Goal: Contribute content: Add original content to the website for others to see

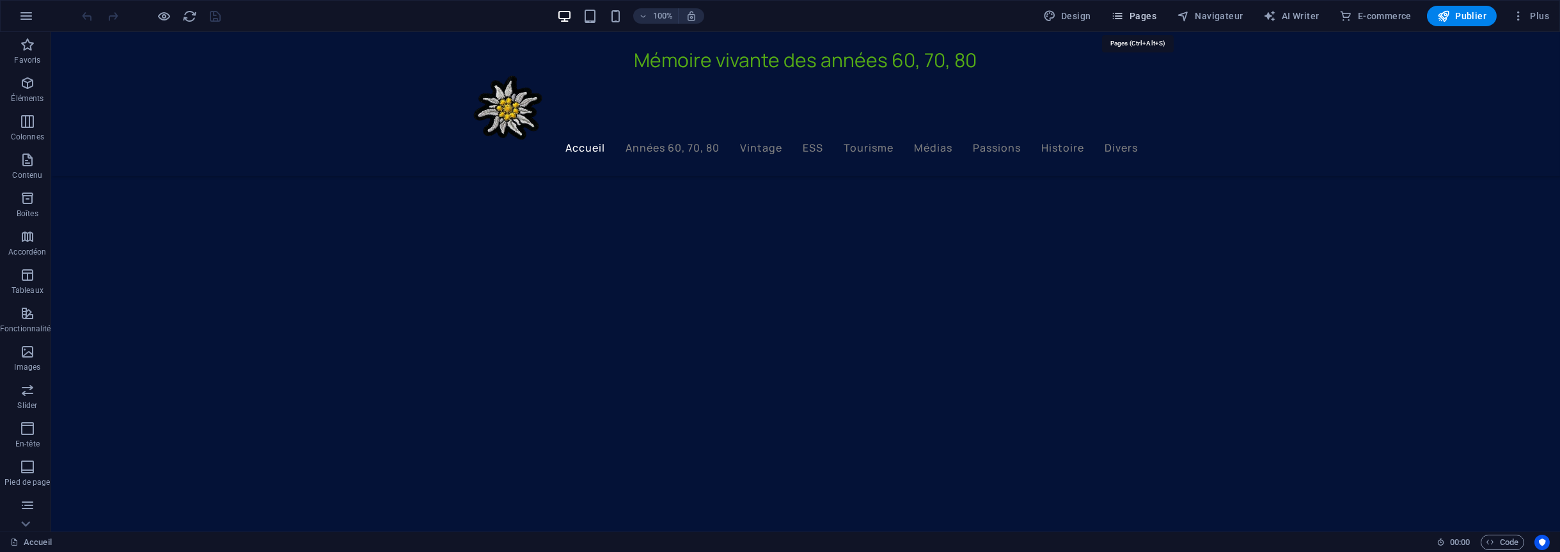
click at [1162, 12] on button "Pages" at bounding box center [1134, 16] width 55 height 20
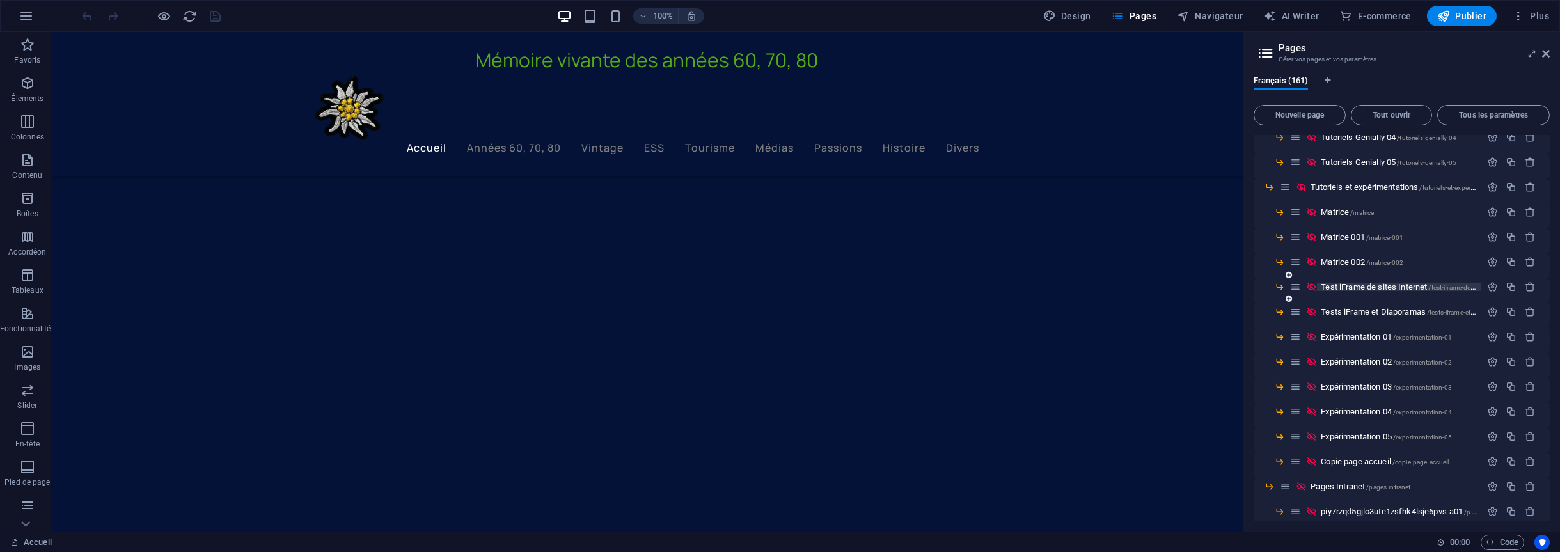
scroll to position [3582, 0]
click at [1354, 406] on span "Expérimentation 04 /experimentation-04" at bounding box center [1386, 411] width 131 height 10
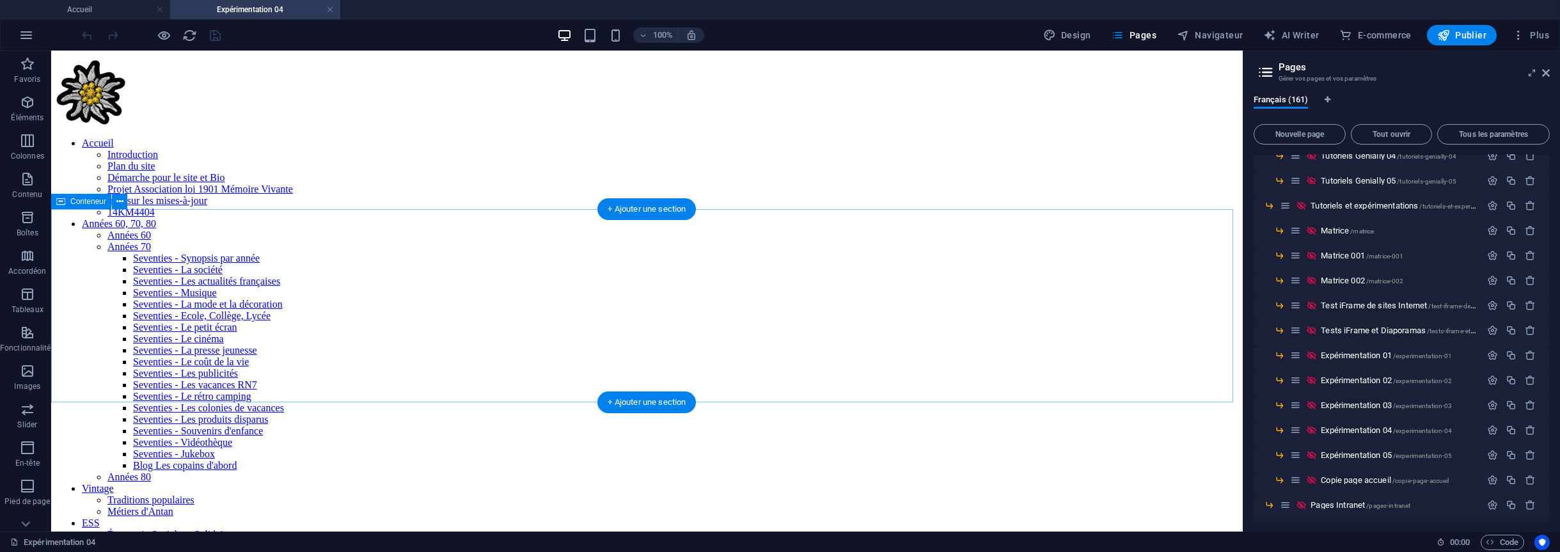
scroll to position [0, 0]
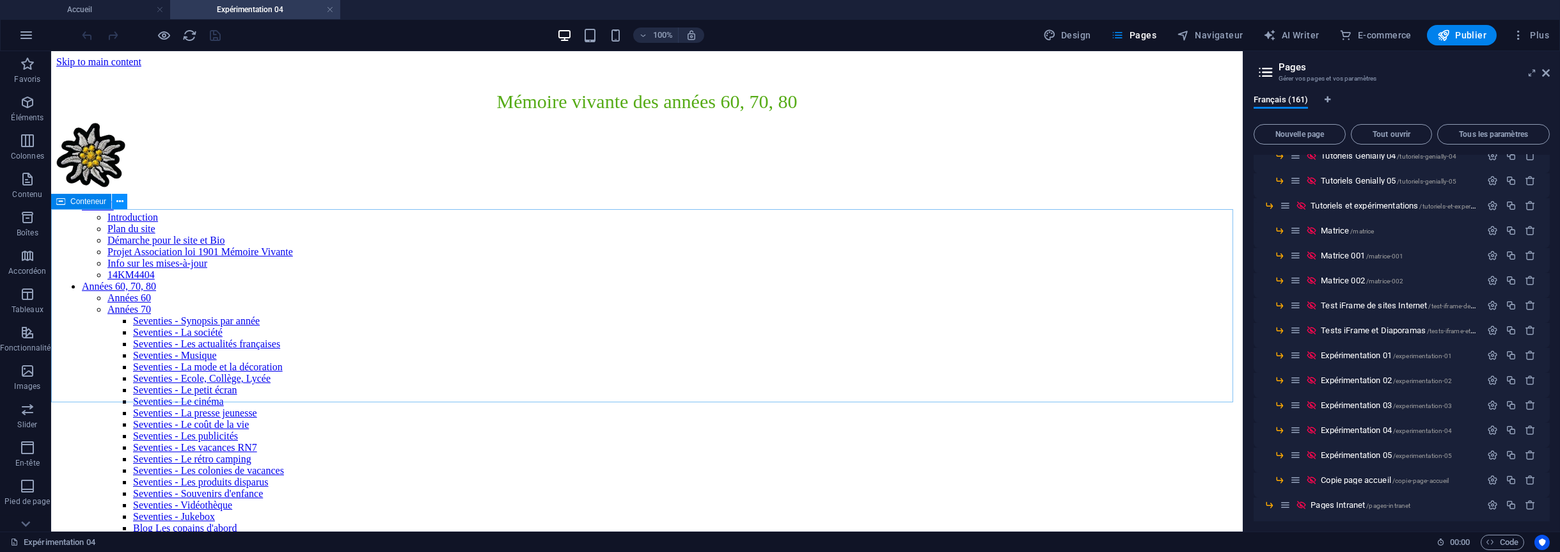
click at [125, 203] on button at bounding box center [119, 201] width 15 height 15
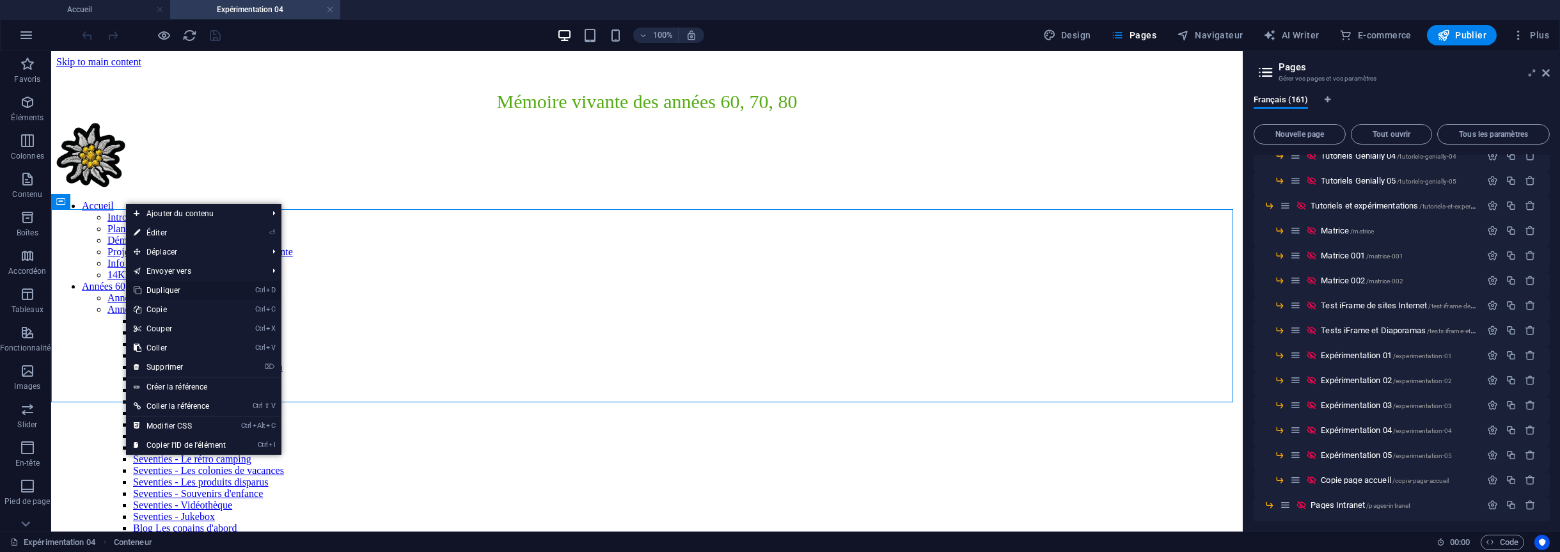
click at [161, 290] on link "Ctrl D Dupliquer" at bounding box center [179, 290] width 107 height 19
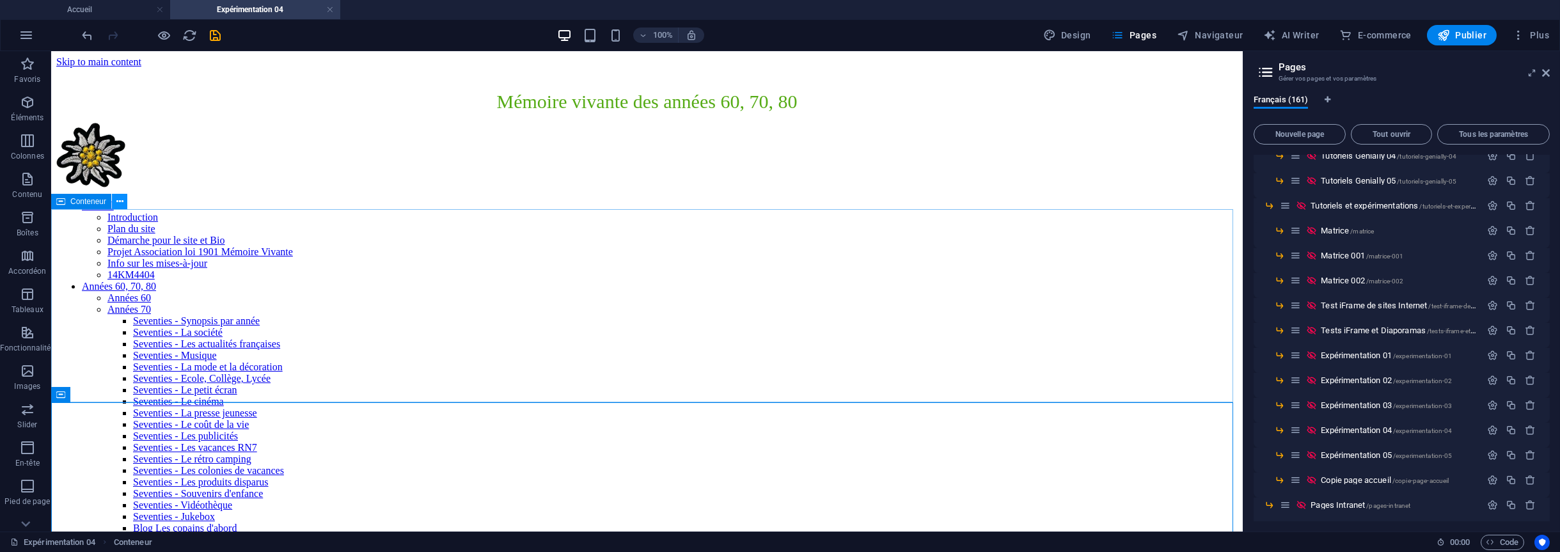
click at [122, 200] on icon at bounding box center [119, 201] width 7 height 13
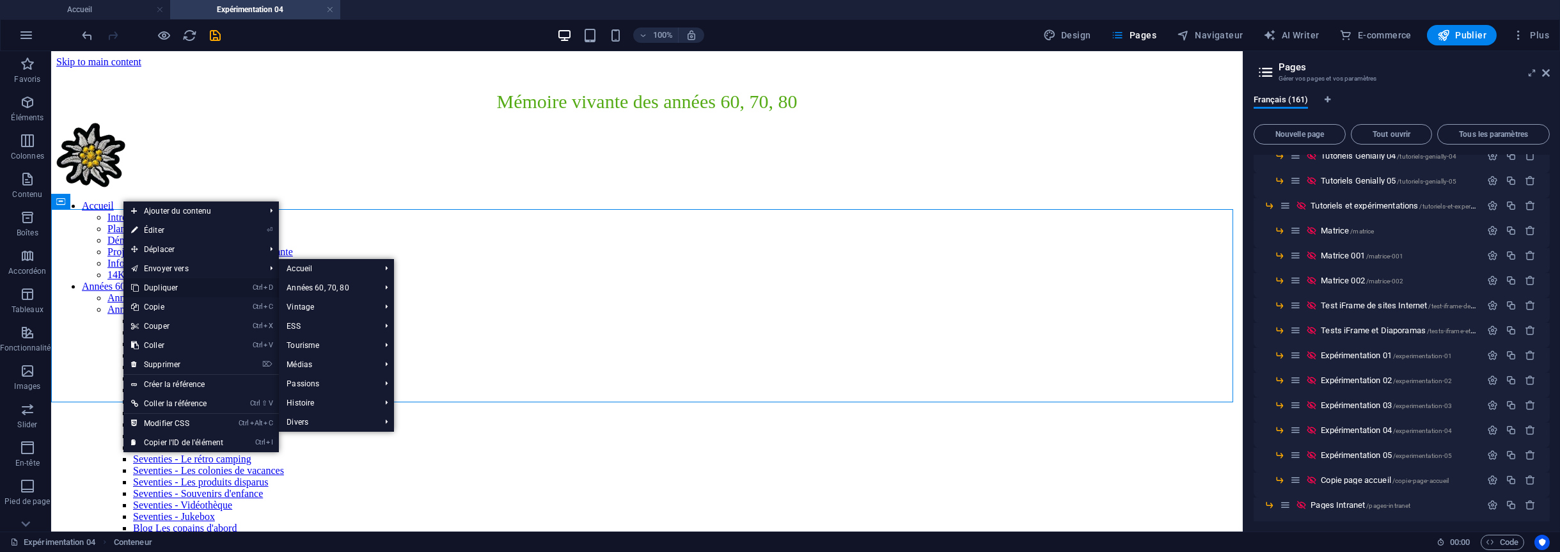
click at [161, 288] on link "Ctrl D Dupliquer" at bounding box center [176, 287] width 107 height 19
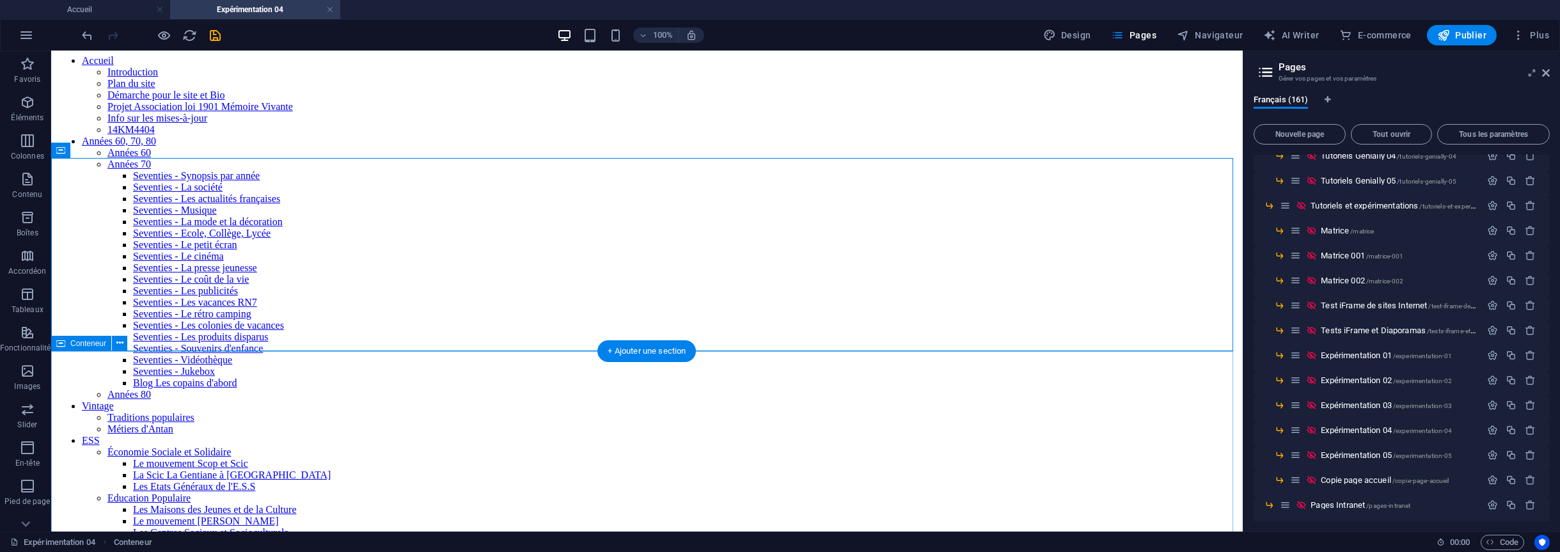
scroll to position [128, 0]
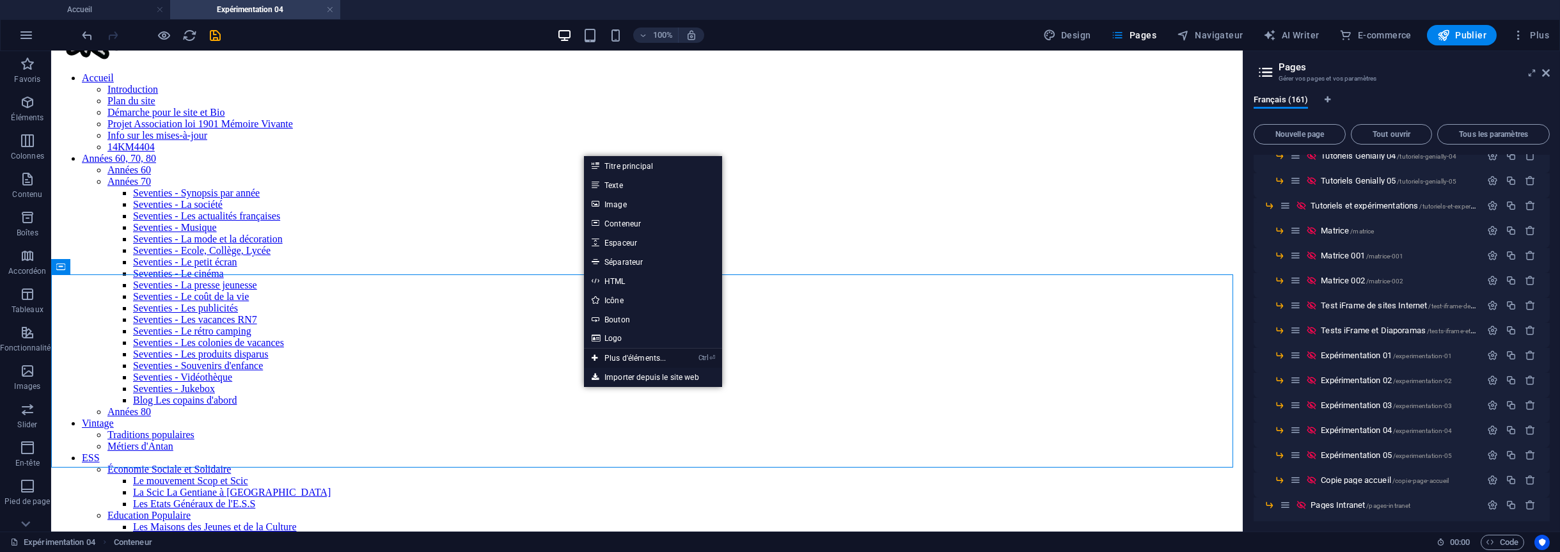
click at [624, 354] on link "Ctrl ⏎ Plus d'éléments..." at bounding box center [629, 358] width 90 height 19
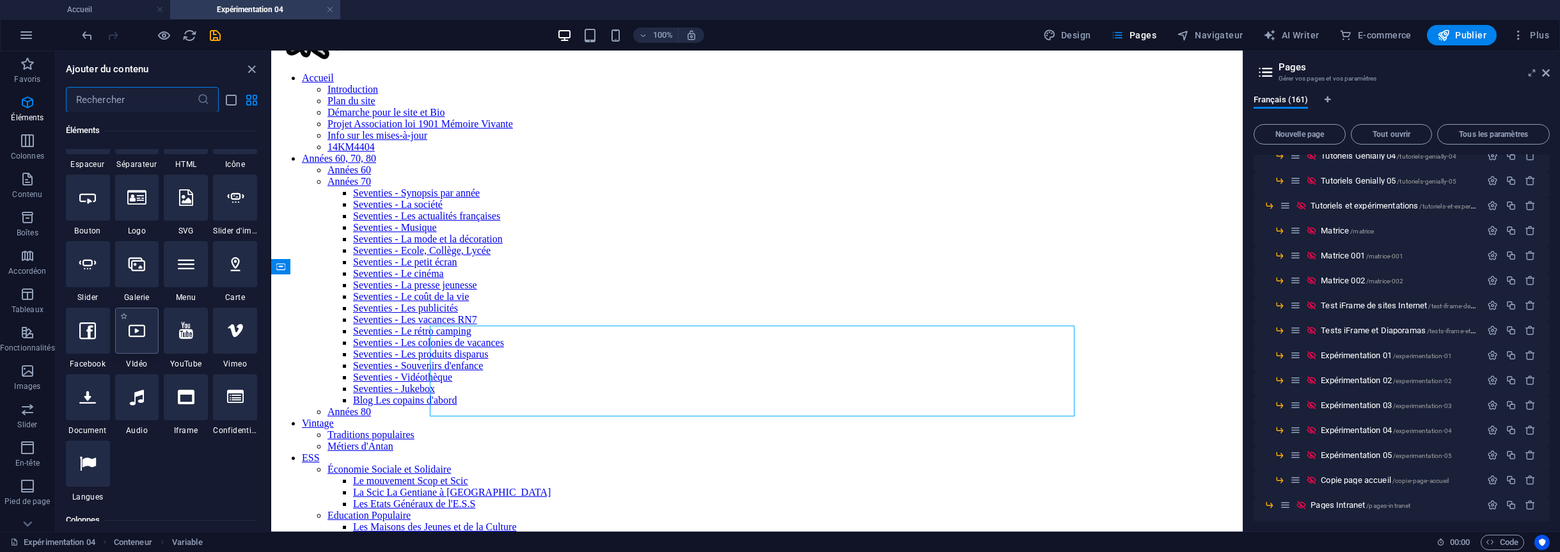
scroll to position [578, 0]
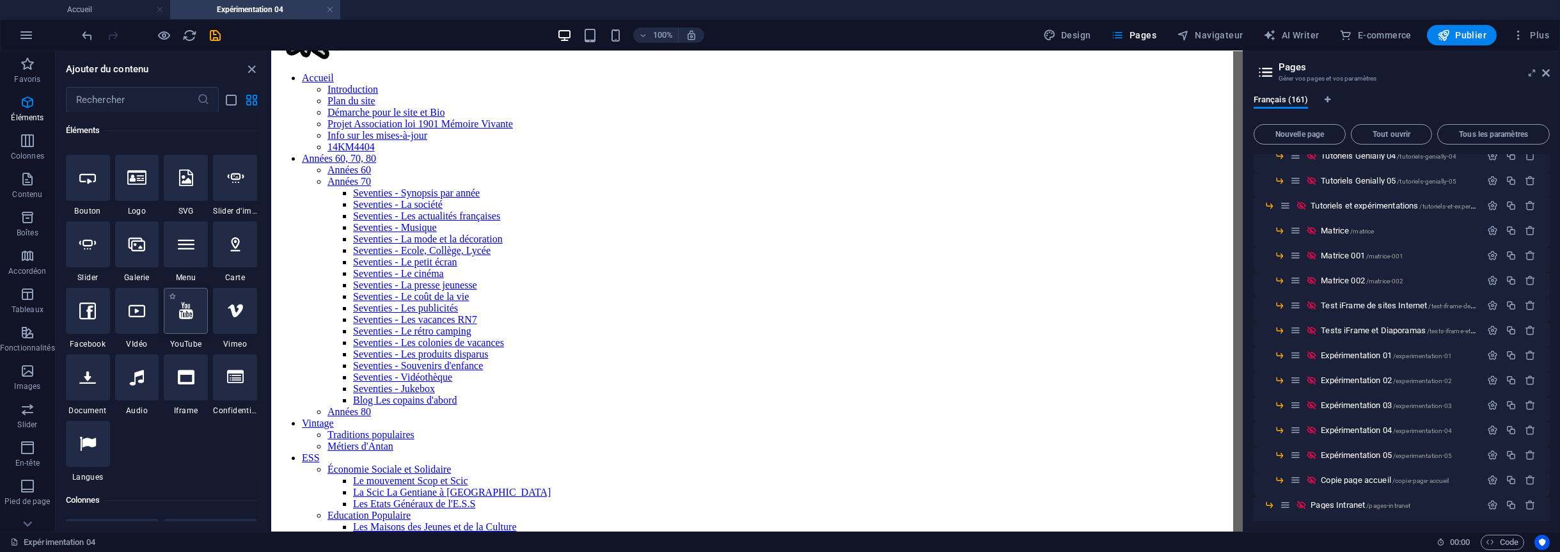
select select "ar16_9"
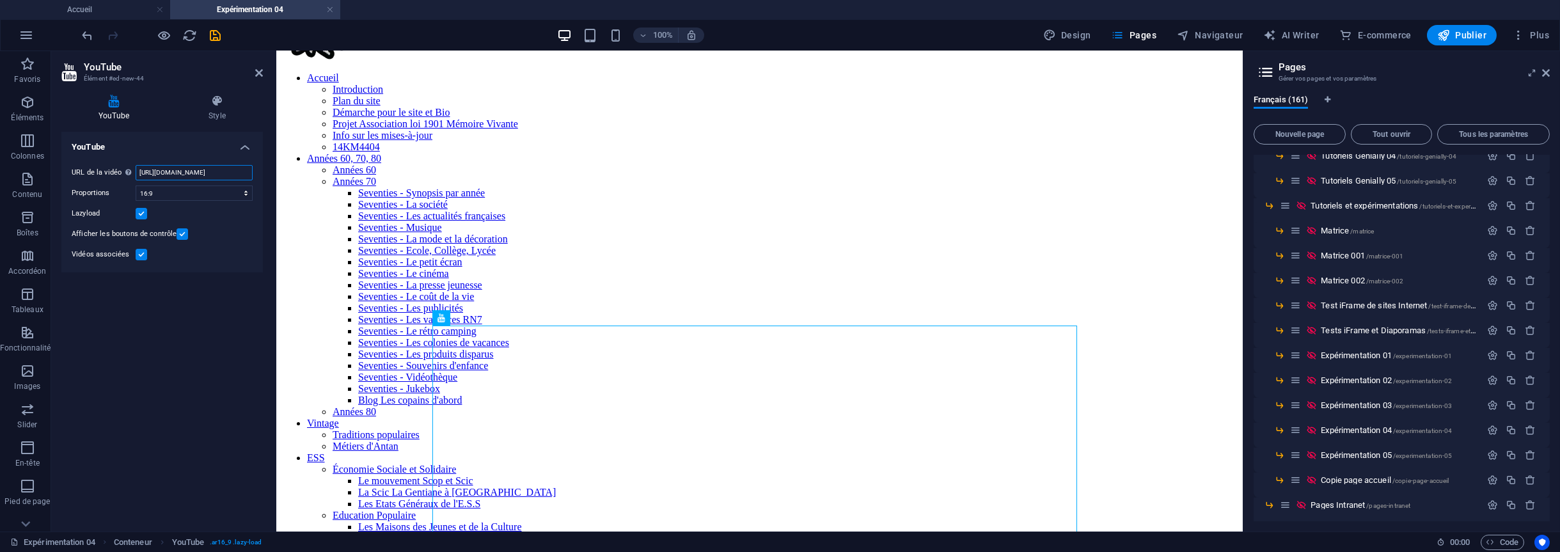
scroll to position [0, 32]
drag, startPoint x: 139, startPoint y: 170, endPoint x: 258, endPoint y: 171, distance: 119.6
click at [258, 171] on div "URL de la vidéo Insérer (ou coller) une URL vidéo. [URL][DOMAIN_NAME] Proportio…" at bounding box center [161, 214] width 201 height 118
paste input "[DOMAIN_NAME][URL]"
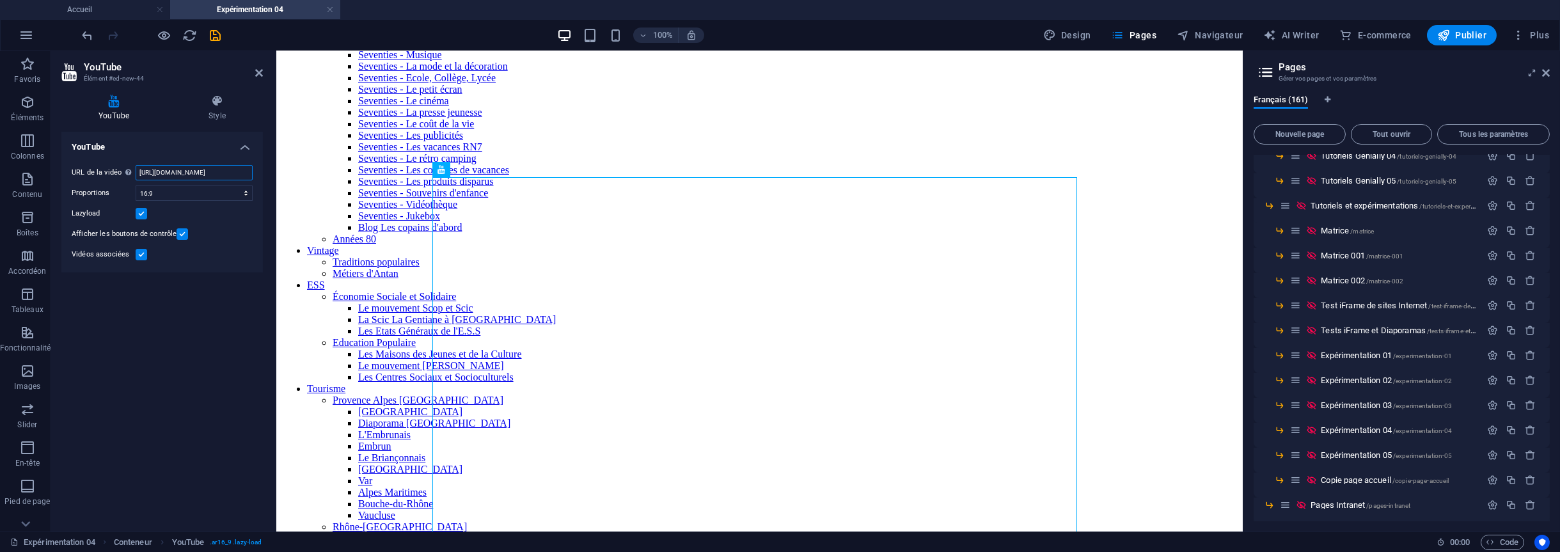
scroll to position [307, 0]
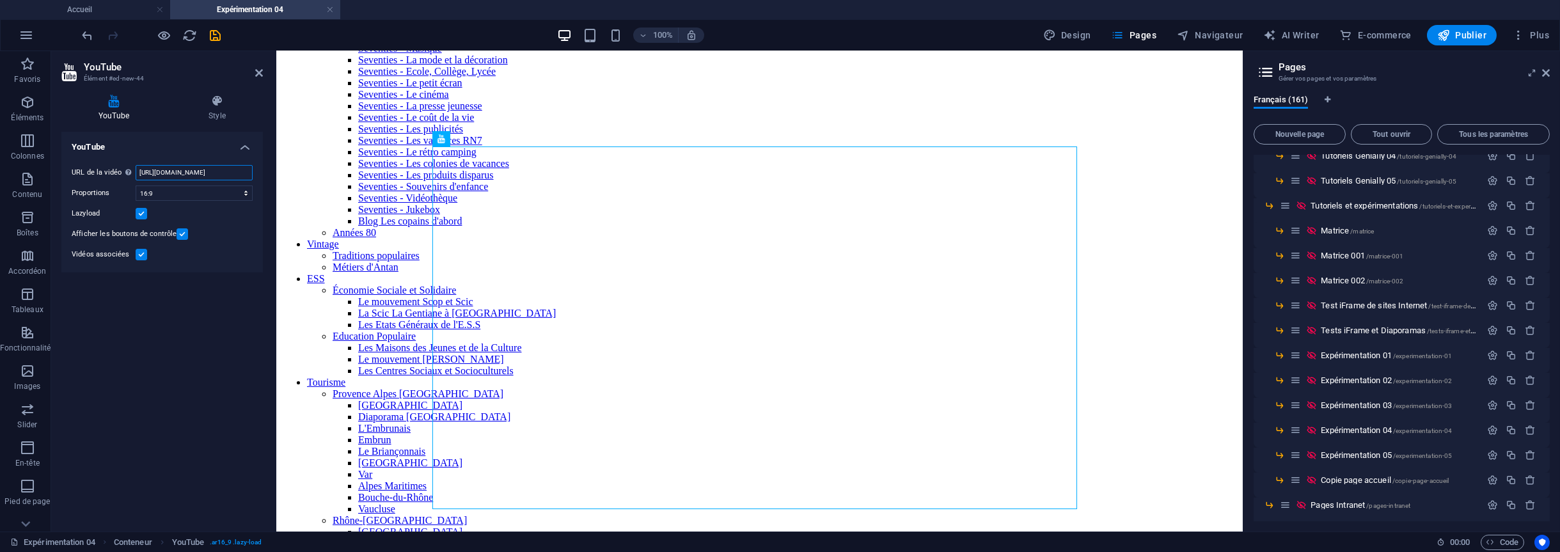
type input "[URL][DOMAIN_NAME]"
drag, startPoint x: 143, startPoint y: 255, endPoint x: 88, endPoint y: 335, distance: 96.5
click at [143, 254] on label at bounding box center [142, 255] width 12 height 12
click at [0, 0] on input "Vidéos associées" at bounding box center [0, 0] width 0 height 0
click at [219, 105] on icon at bounding box center [216, 101] width 91 height 13
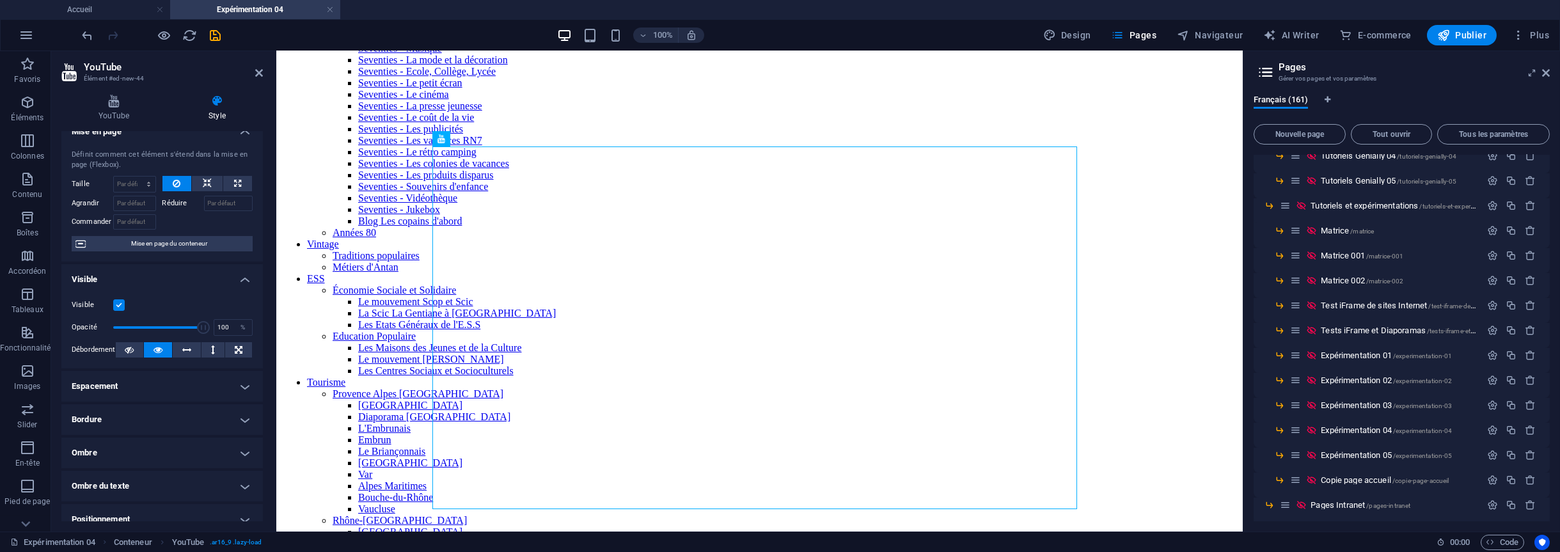
scroll to position [0, 0]
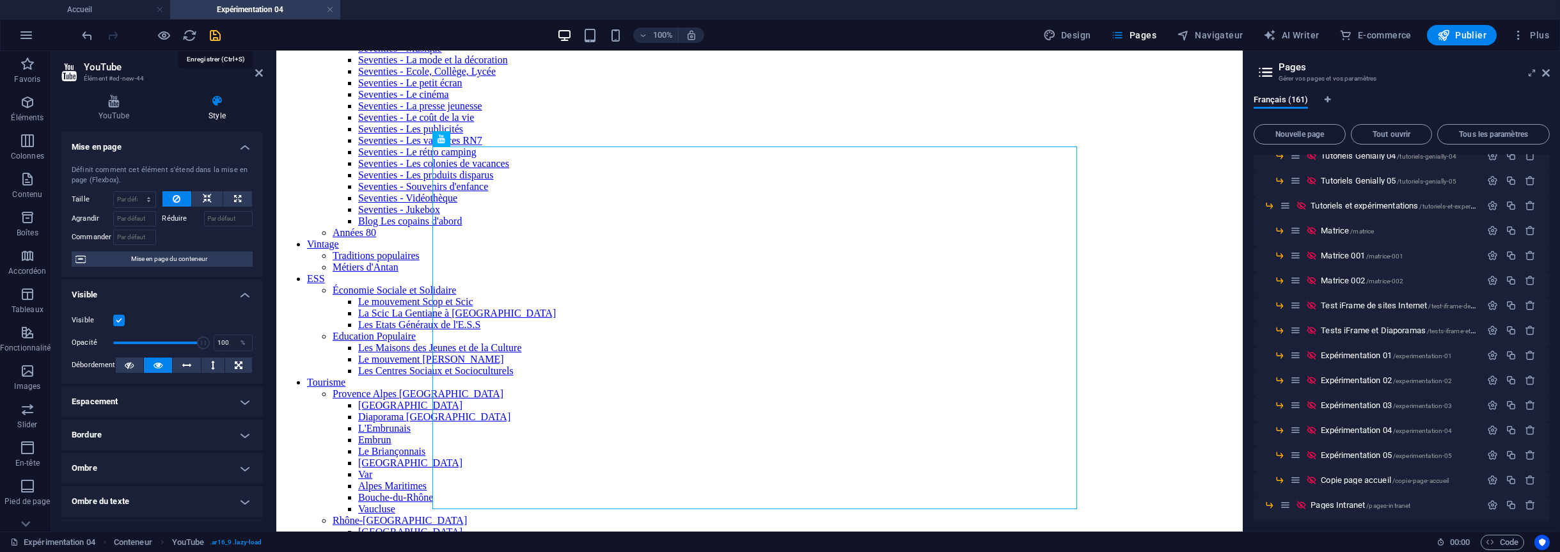
click at [216, 35] on icon "save" at bounding box center [216, 35] width 15 height 15
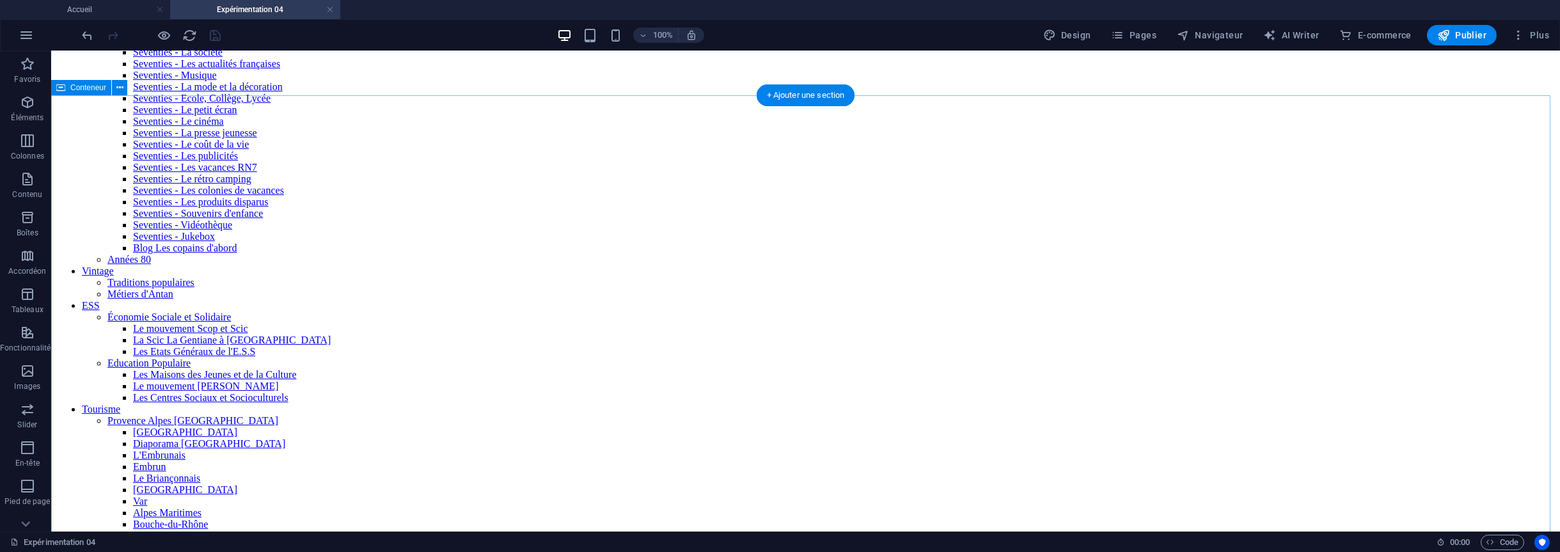
scroll to position [307, 0]
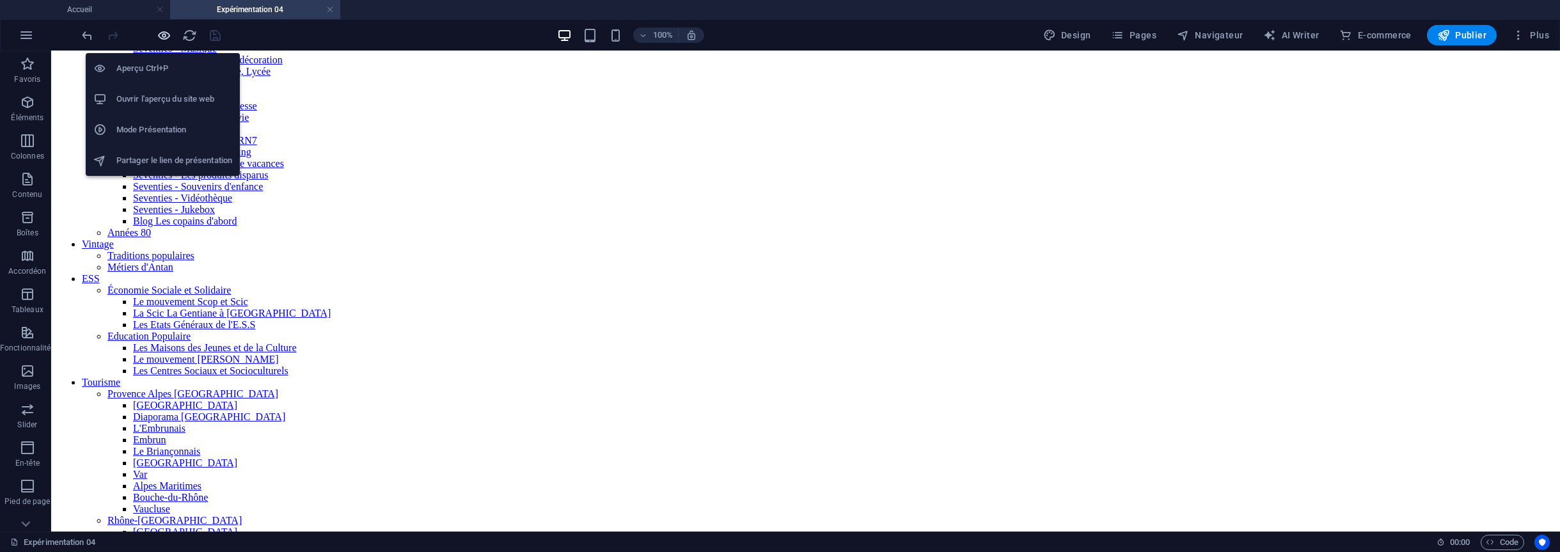
click at [159, 32] on icon "button" at bounding box center [164, 35] width 15 height 15
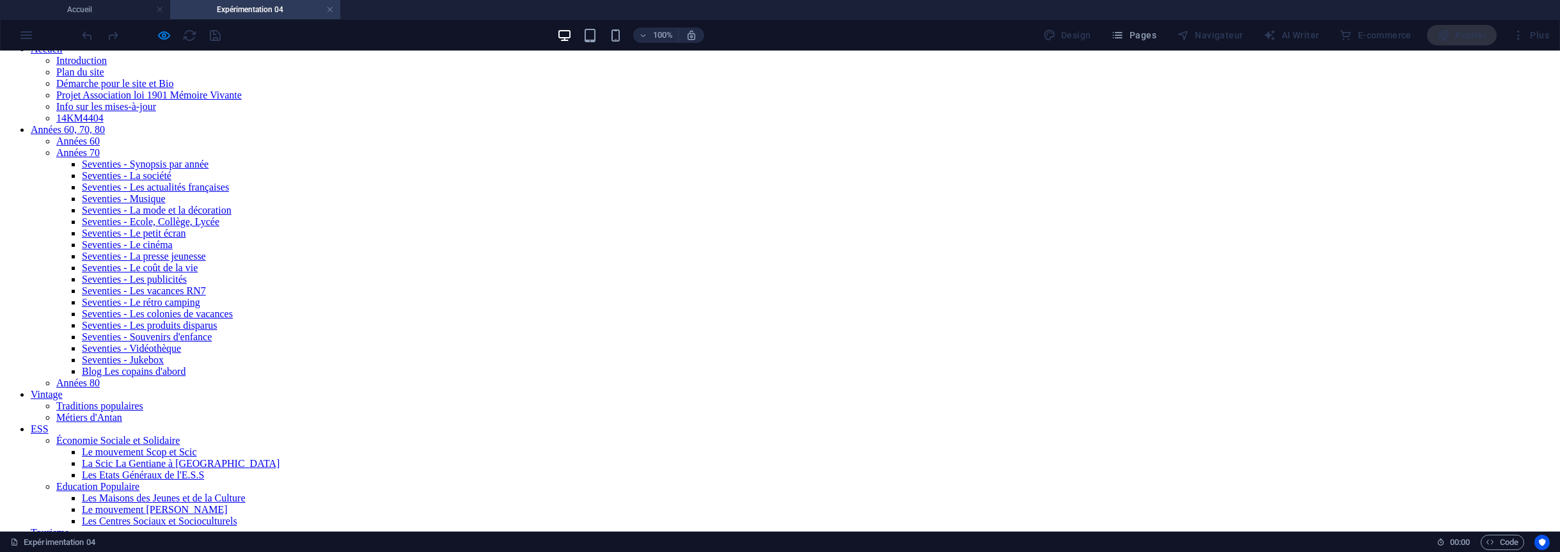
scroll to position [179, 0]
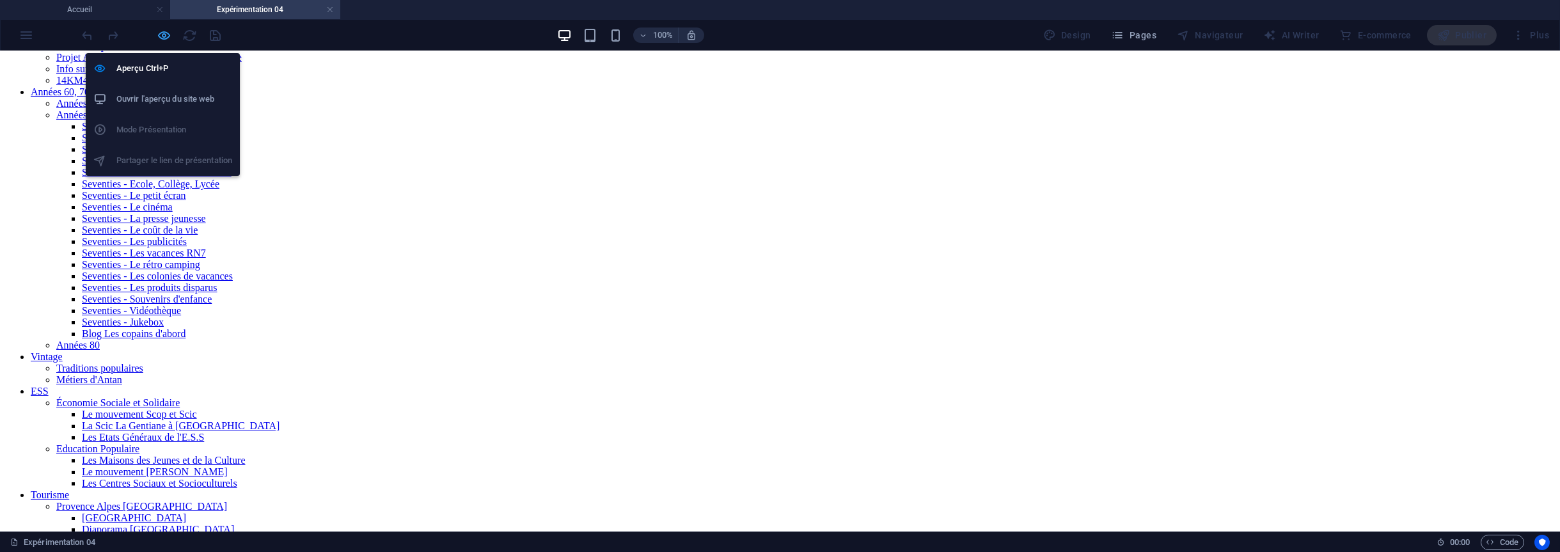
click at [163, 35] on icon "button" at bounding box center [164, 35] width 15 height 15
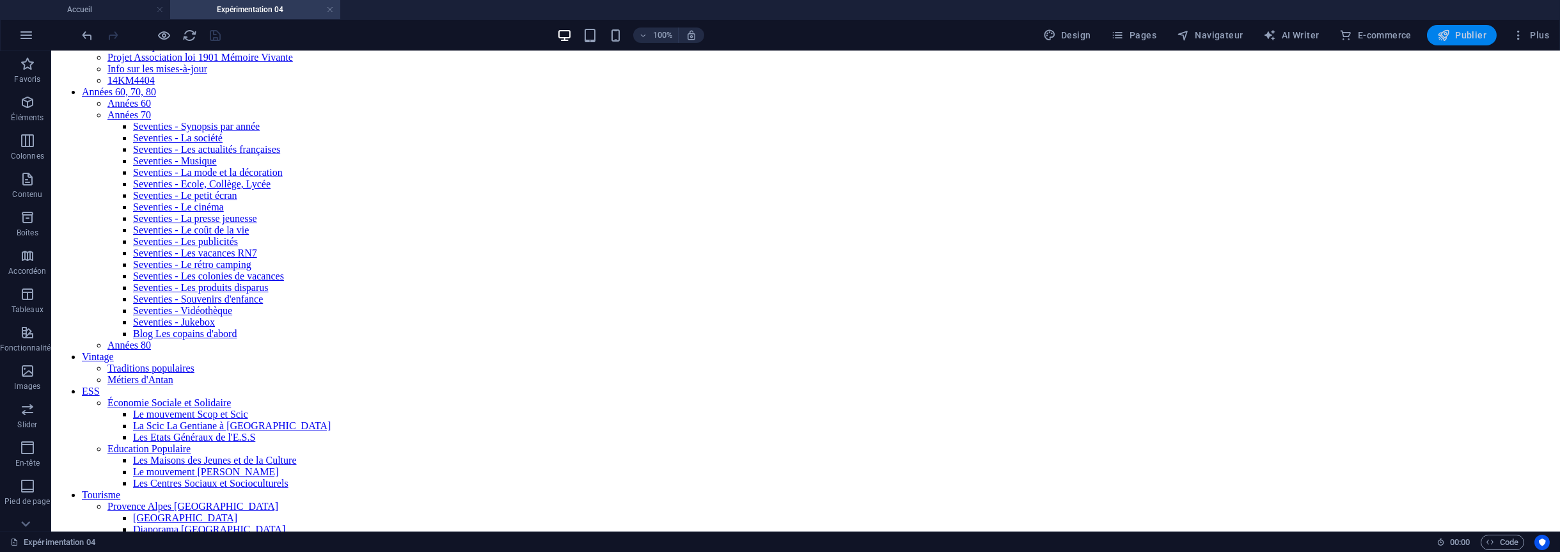
click at [1469, 36] on span "Publier" at bounding box center [1461, 35] width 49 height 13
